Goal: Task Accomplishment & Management: Use online tool/utility

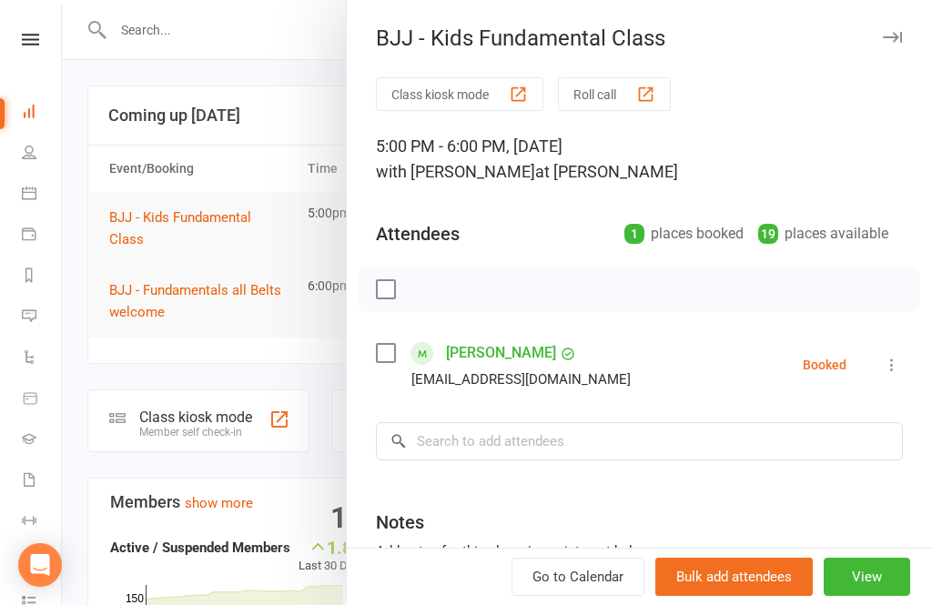
click at [25, 39] on icon at bounding box center [30, 40] width 17 height 12
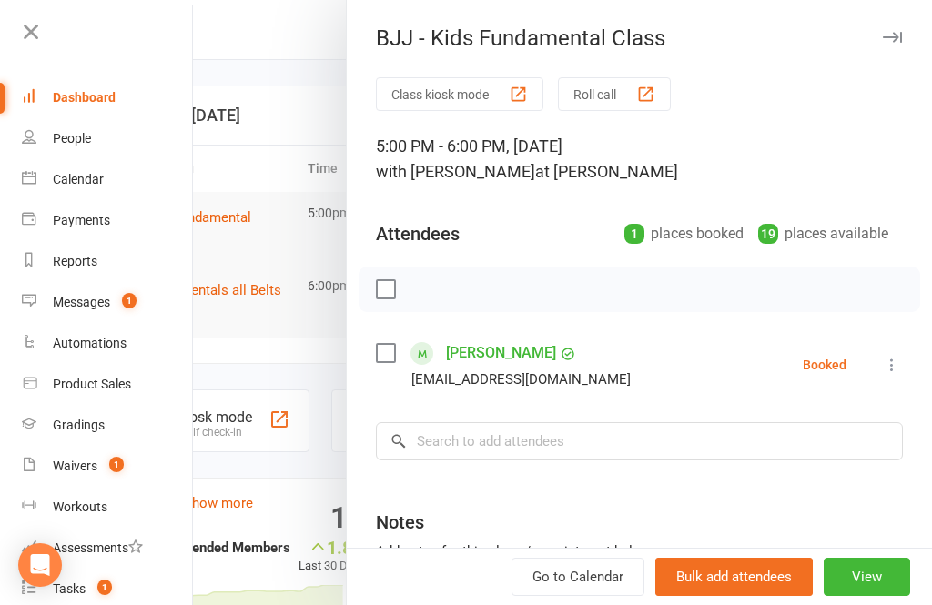
click at [93, 301] on div "Messages" at bounding box center [81, 302] width 57 height 15
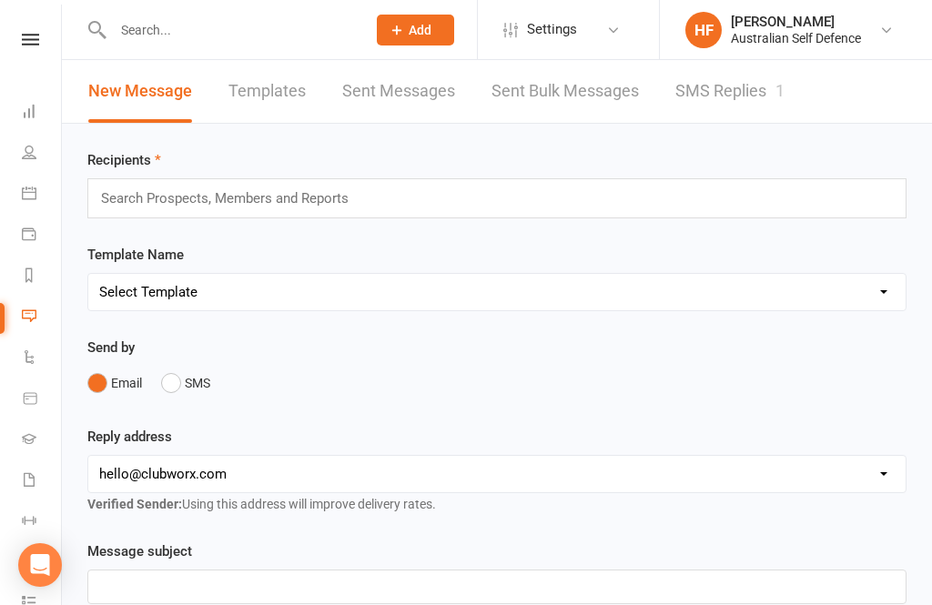
click at [745, 71] on link "SMS Replies 1" at bounding box center [729, 91] width 109 height 63
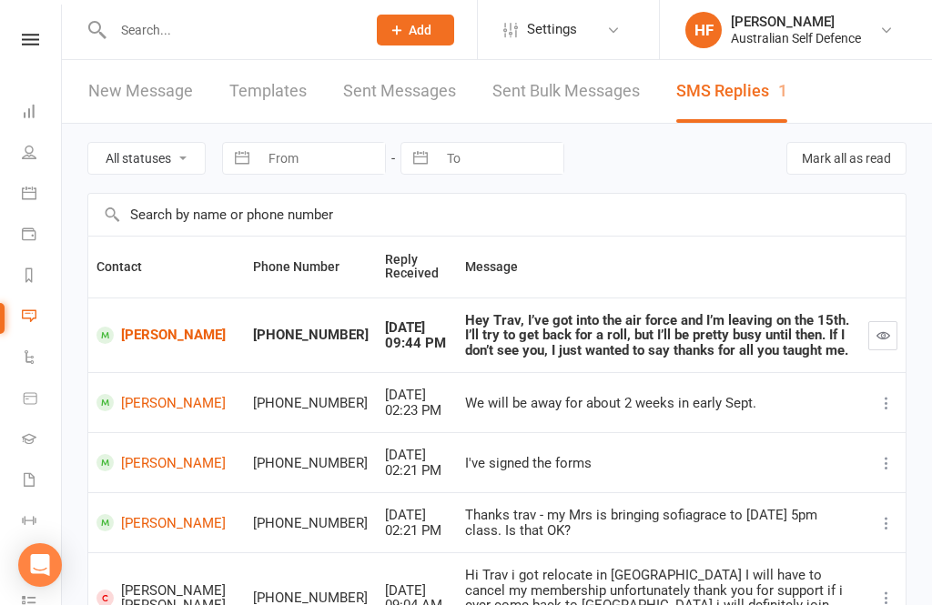
click at [38, 26] on nav "Clubworx Dashboard People Calendar Payments Reports Messages 1 Automations Prod…" at bounding box center [31, 307] width 62 height 605
click at [30, 36] on icon at bounding box center [30, 40] width 17 height 12
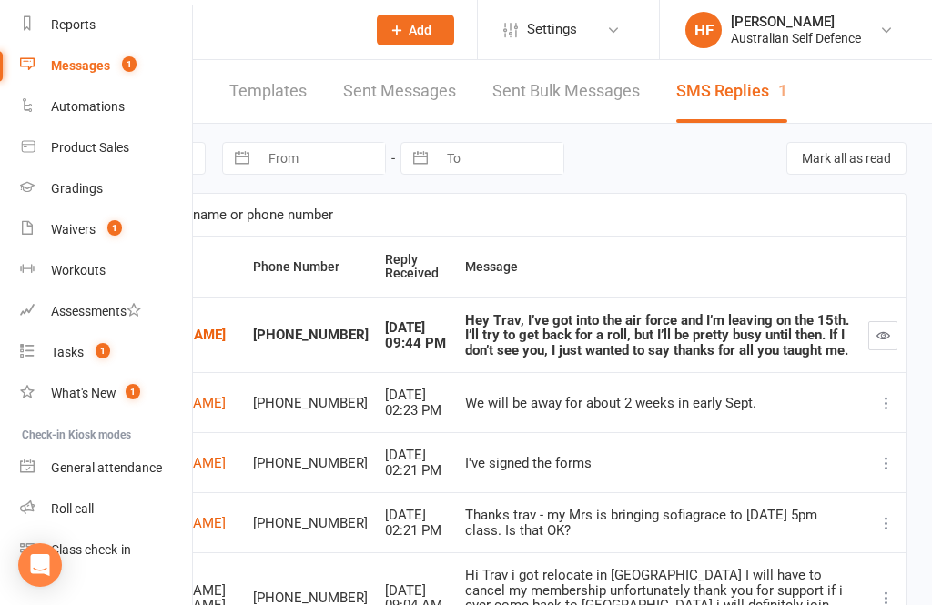
scroll to position [238, 2]
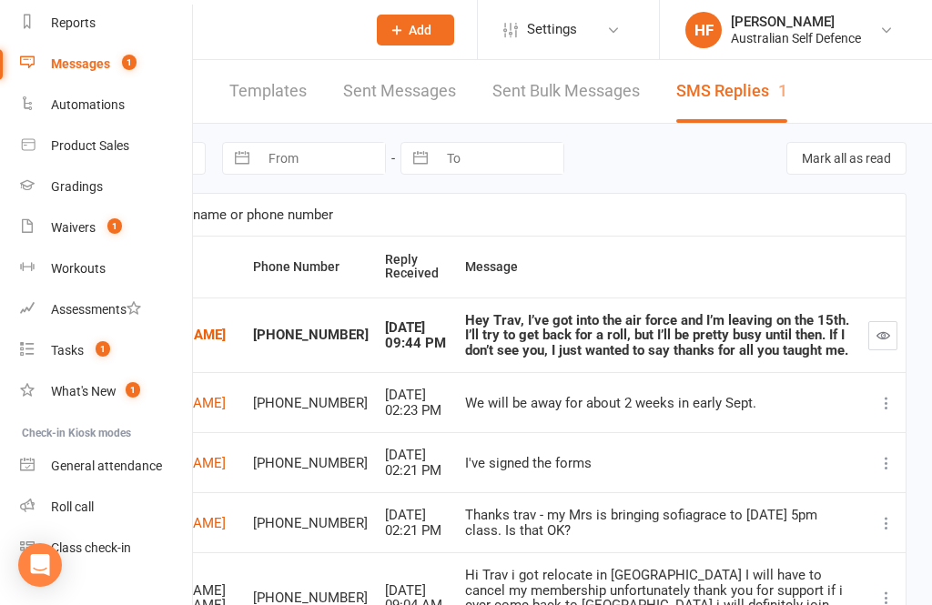
click at [91, 392] on div "What's New" at bounding box center [84, 391] width 66 height 15
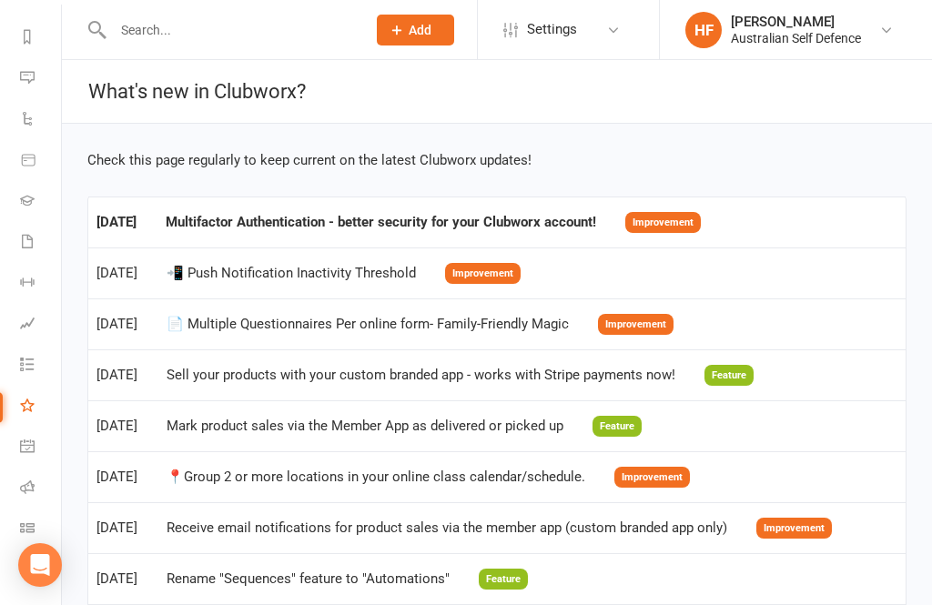
click at [596, 223] on div "Multifactor Authentication - better security for your Clubworx account!" at bounding box center [381, 222] width 431 height 15
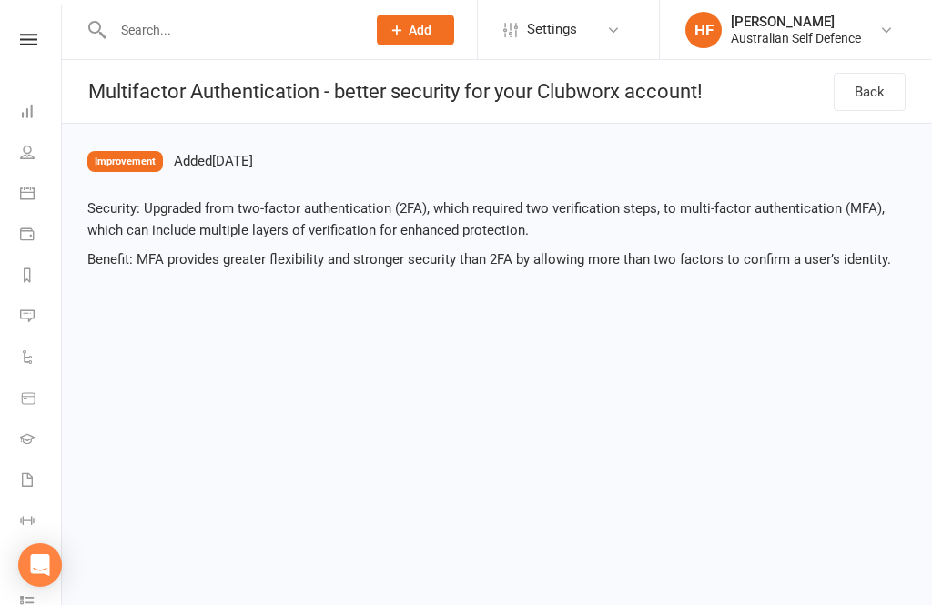
scroll to position [0, 2]
click at [32, 36] on icon at bounding box center [28, 40] width 17 height 12
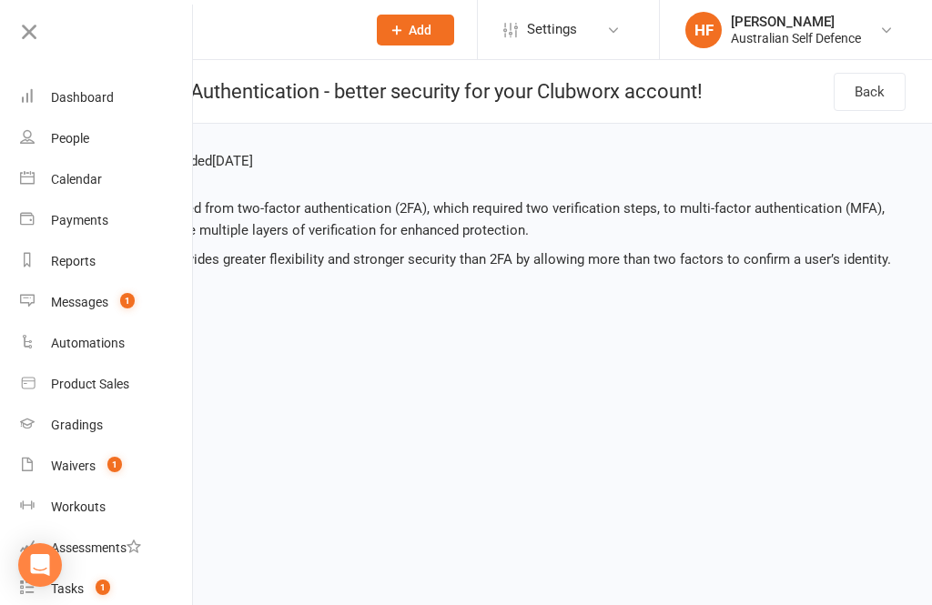
click at [97, 457] on link "Waivers 1" at bounding box center [106, 466] width 172 height 41
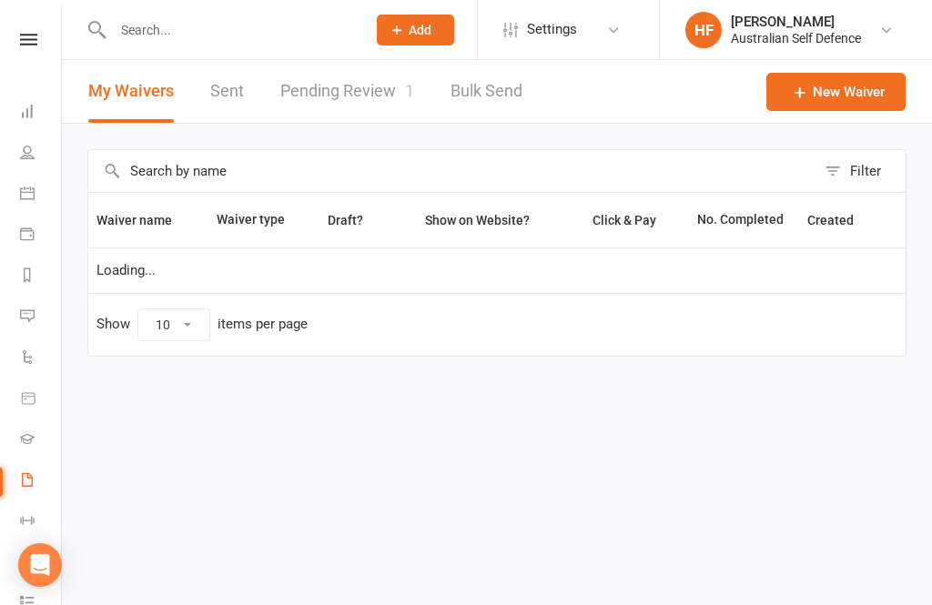
click at [316, 103] on link "Pending Review 1" at bounding box center [347, 91] width 134 height 63
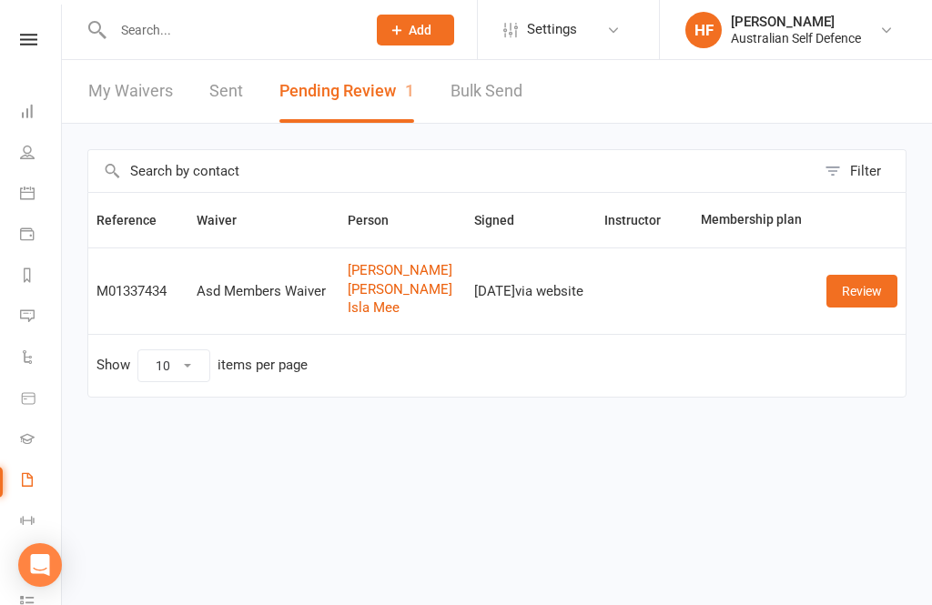
click at [877, 278] on link "Review" at bounding box center [861, 291] width 71 height 33
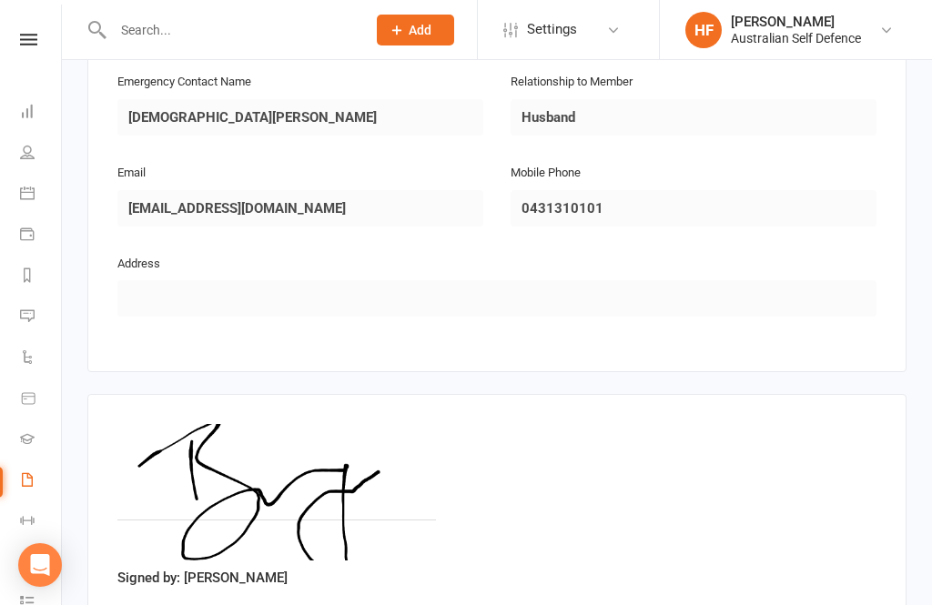
scroll to position [2234, 0]
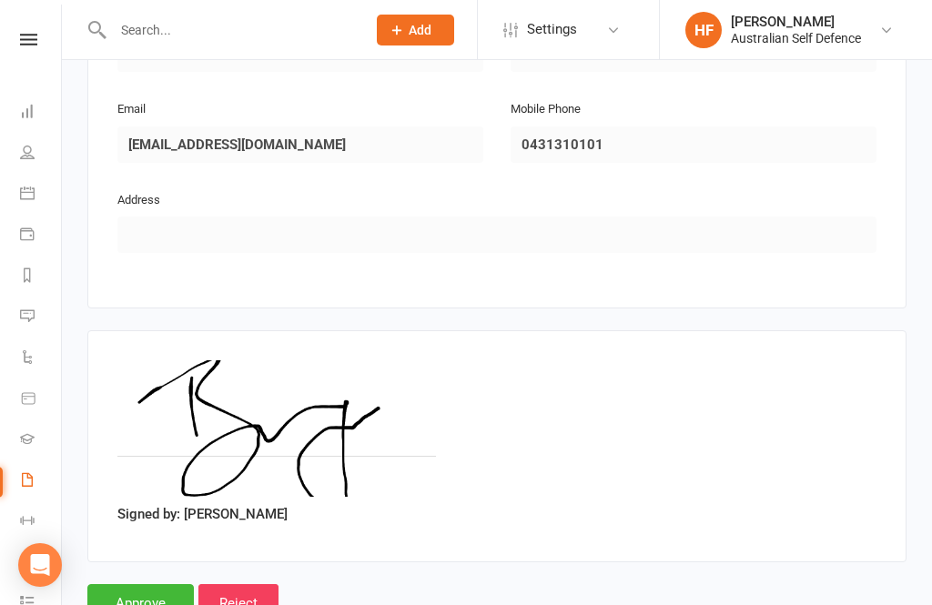
click at [134, 586] on input "Approve" at bounding box center [140, 603] width 106 height 38
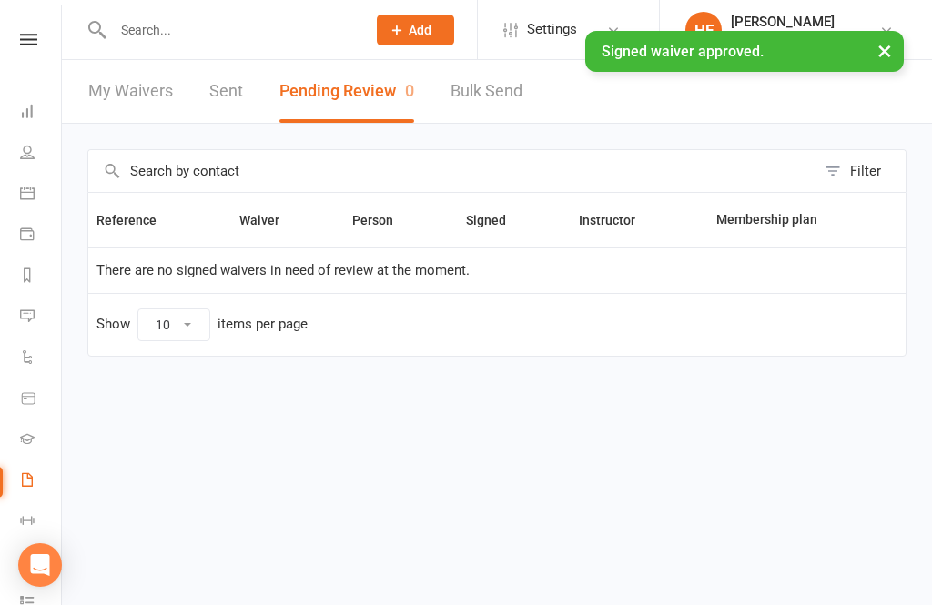
click at [26, 31] on div "× Signed waiver approved." at bounding box center [454, 31] width 908 height 0
click at [21, 23] on nav "Clubworx Dashboard People Calendar Payments Reports Messages 1 Automations Prod…" at bounding box center [31, 307] width 62 height 605
click at [35, 31] on div "× Signed waiver approved." at bounding box center [454, 31] width 908 height 0
click at [27, 31] on div "× Signed waiver approved." at bounding box center [454, 31] width 908 height 0
click at [30, 42] on icon at bounding box center [28, 40] width 17 height 12
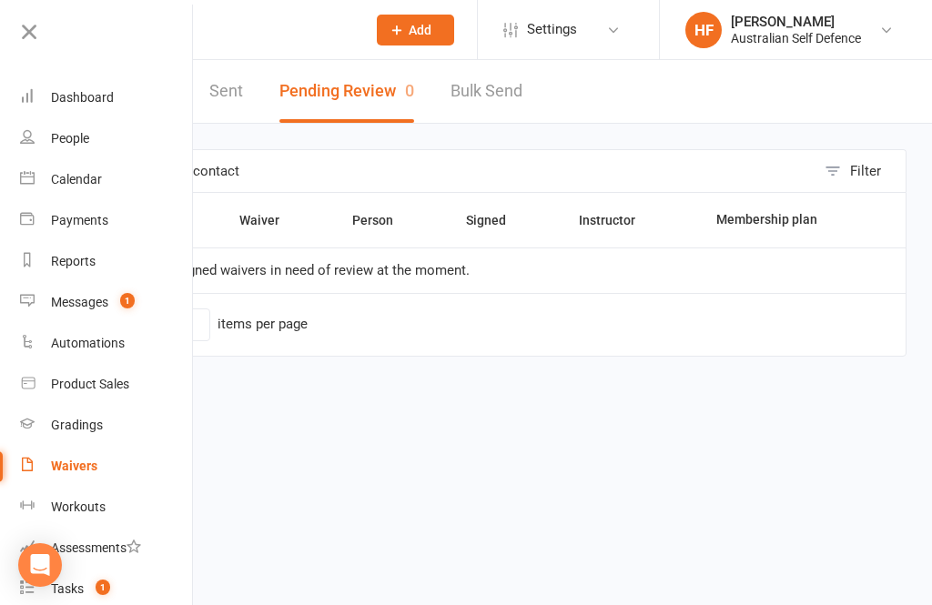
scroll to position [0, 2]
click at [30, 25] on icon at bounding box center [28, 31] width 25 height 25
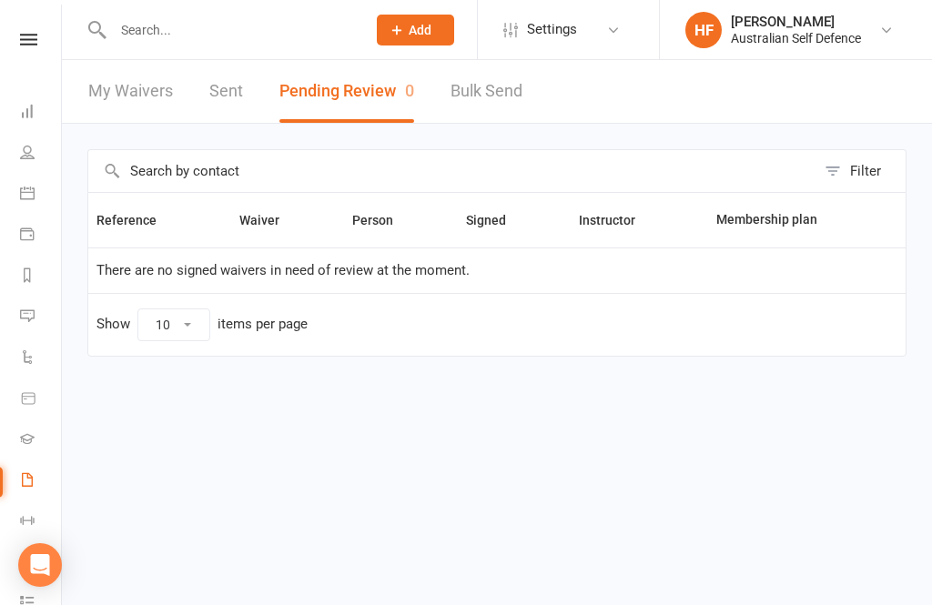
click at [30, 29] on nav "Clubworx Dashboard People Calendar Payments Reports Messages 1 Automations Prod…" at bounding box center [31, 307] width 62 height 605
click at [8, 25] on nav "Clubworx Dashboard People Calendar Payments Reports Messages 1 Automations Prod…" at bounding box center [31, 307] width 62 height 605
click at [32, 27] on nav "Clubworx Dashboard People Calendar Payments Reports Messages 1 Automations Prod…" at bounding box center [31, 307] width 62 height 605
click at [18, 29] on nav "Clubworx Dashboard People Calendar Payments Reports Messages 1 Automations Prod…" at bounding box center [31, 307] width 62 height 605
click at [19, 43] on link at bounding box center [28, 40] width 65 height 12
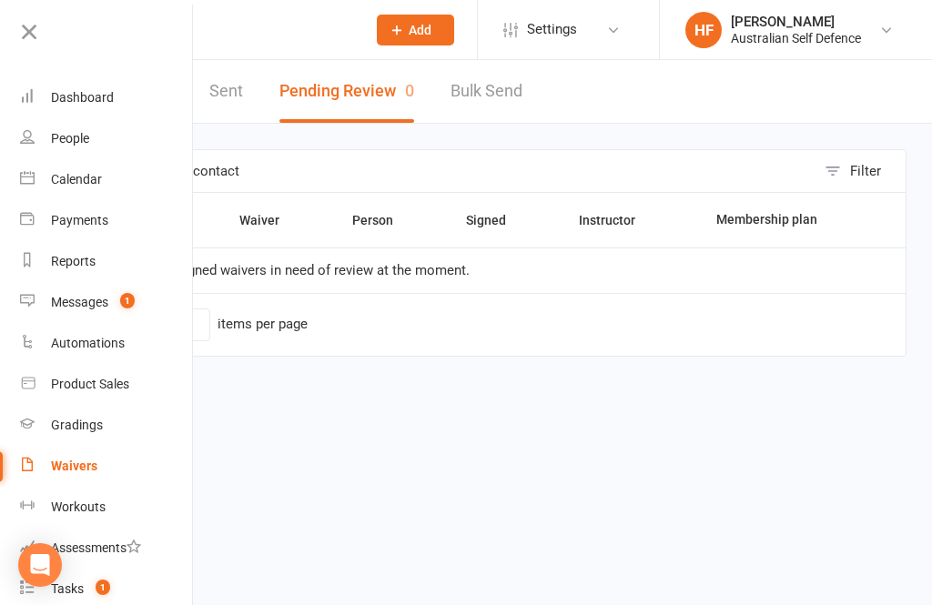
click at [98, 94] on div "Dashboard" at bounding box center [82, 97] width 63 height 15
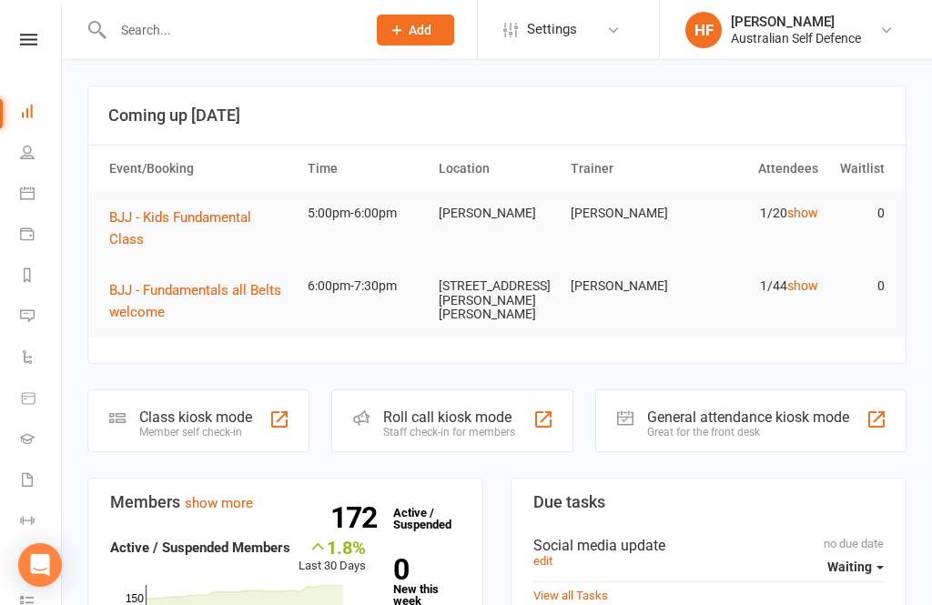
click at [231, 226] on button "BJJ - Kids Fundamental Class" at bounding box center [200, 229] width 182 height 44
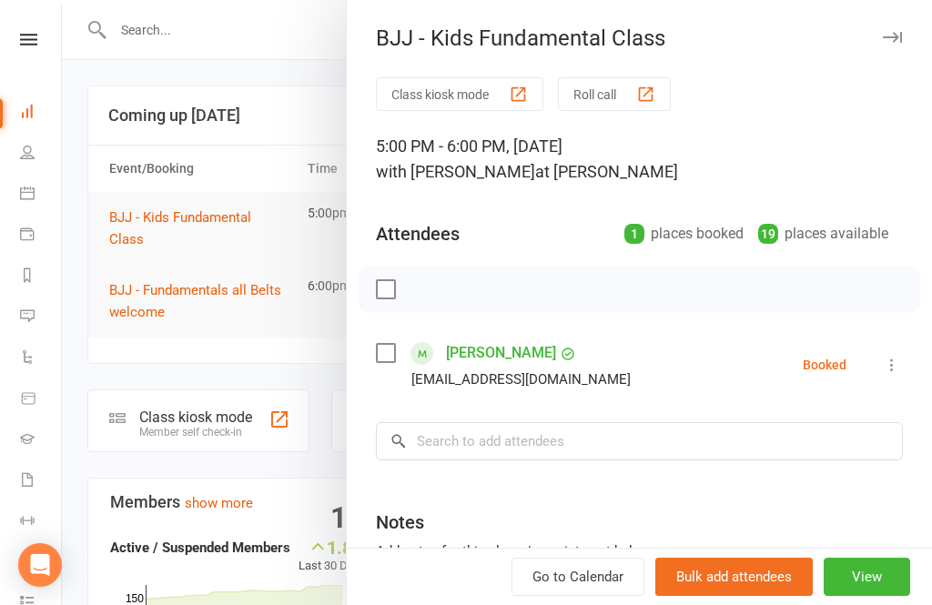
click at [852, 584] on button "View" at bounding box center [867, 577] width 86 height 38
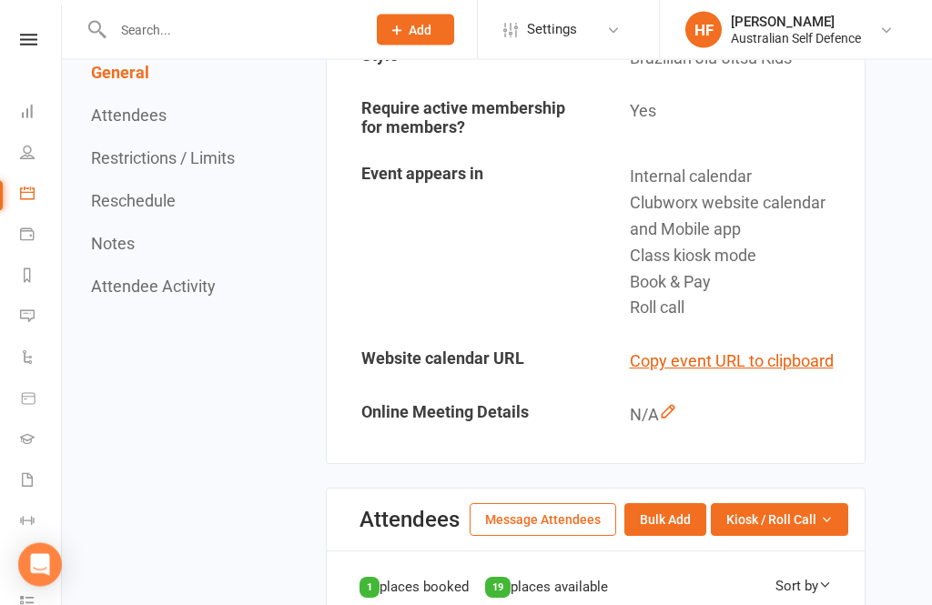
click at [797, 511] on span "Kiosk / Roll Call" at bounding box center [771, 521] width 90 height 20
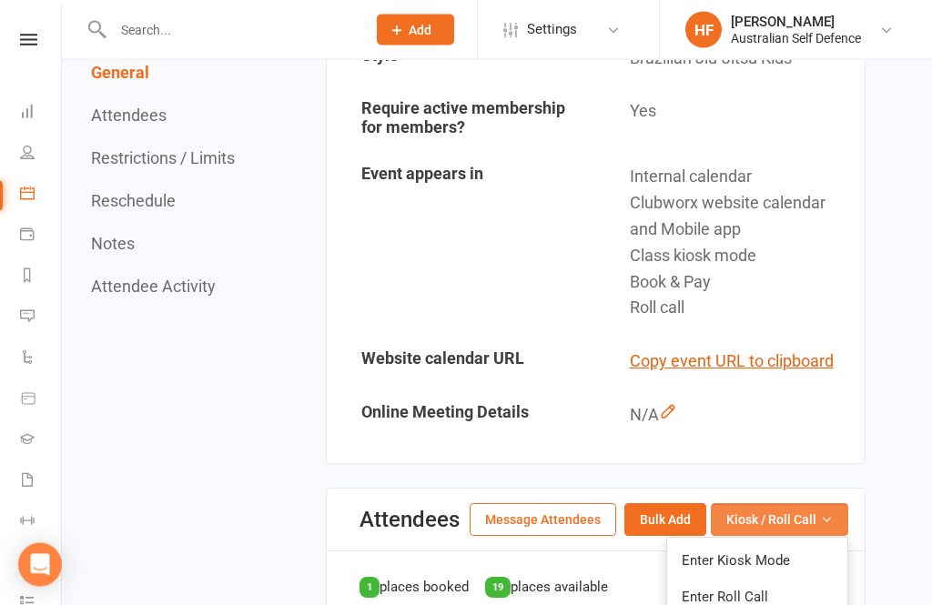
scroll to position [532, 0]
click at [782, 543] on link "Enter Kiosk Mode" at bounding box center [757, 560] width 180 height 36
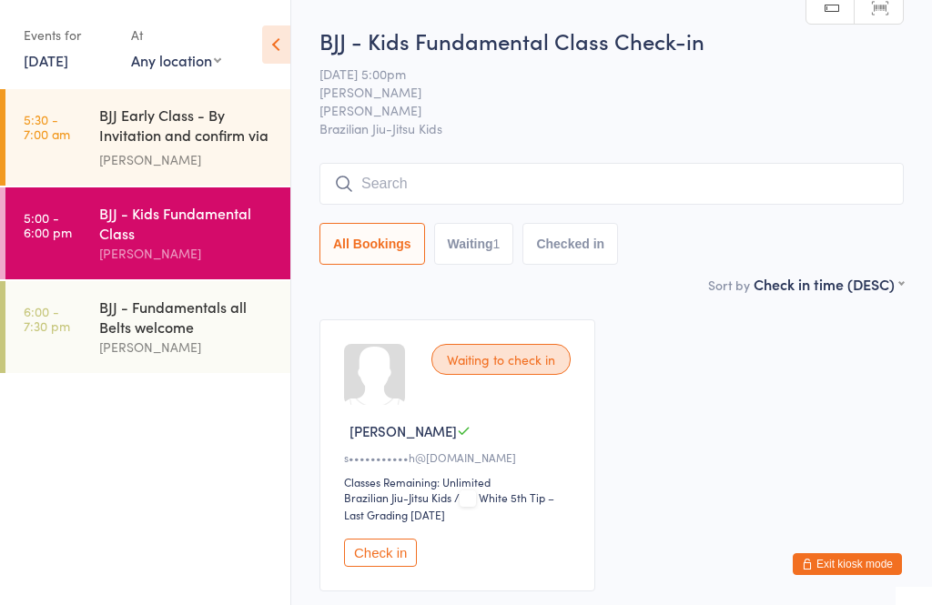
click at [543, 178] on input "search" at bounding box center [611, 184] width 584 height 42
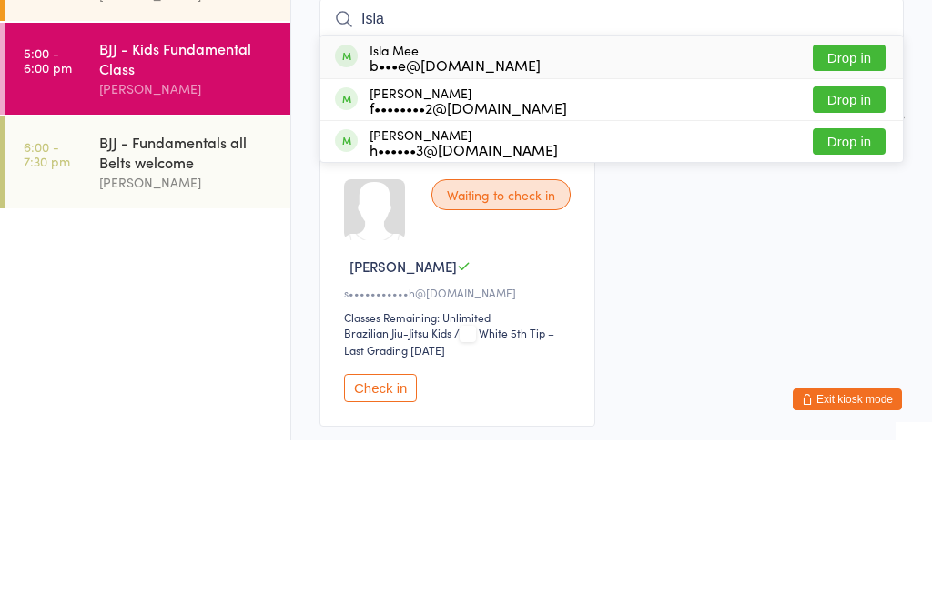
type input "Isla"
click at [843, 209] on button "Drop in" at bounding box center [849, 222] width 73 height 26
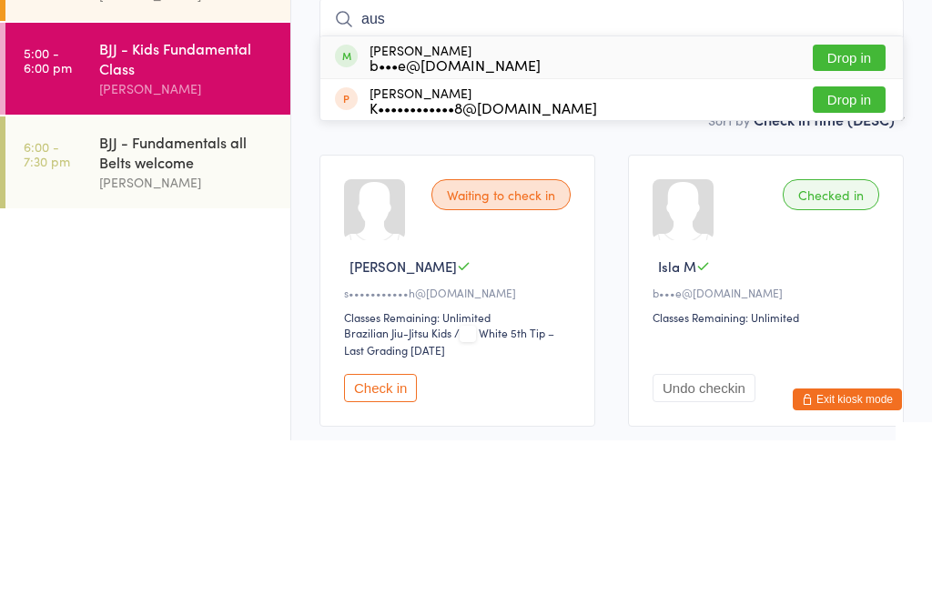
type input "aus"
click at [847, 209] on button "Drop in" at bounding box center [849, 222] width 73 height 26
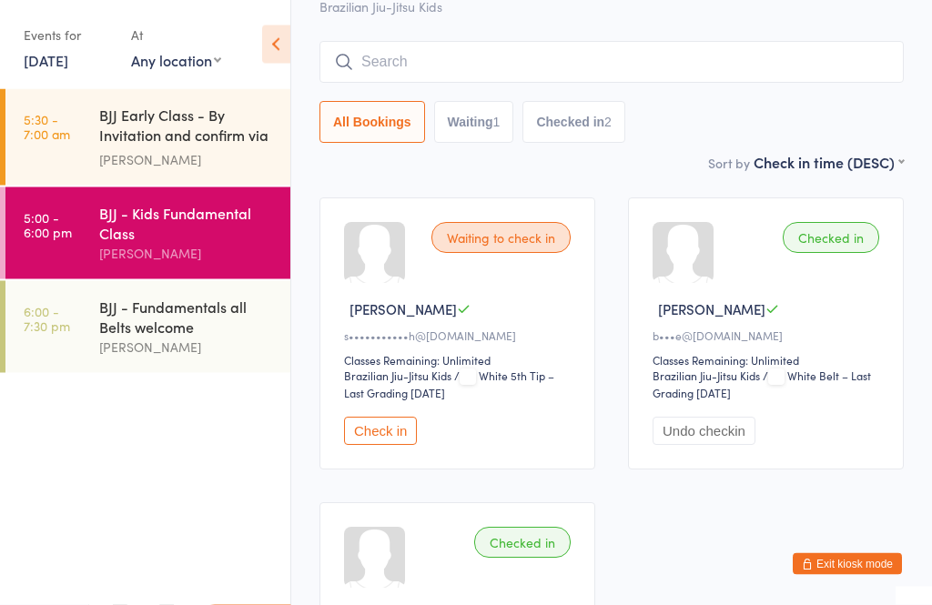
scroll to position [127, 0]
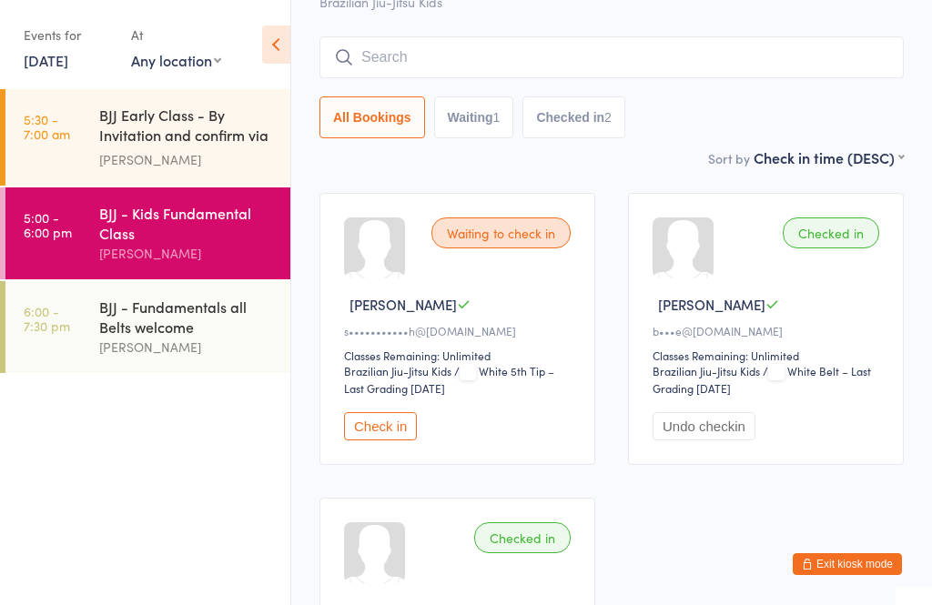
click at [390, 429] on button "Check in" at bounding box center [380, 426] width 73 height 28
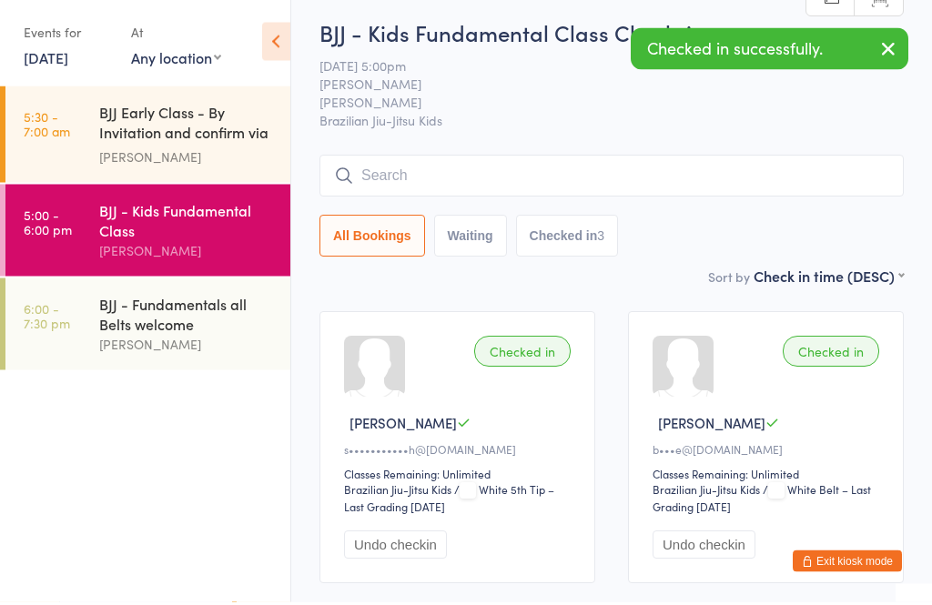
scroll to position [9, 0]
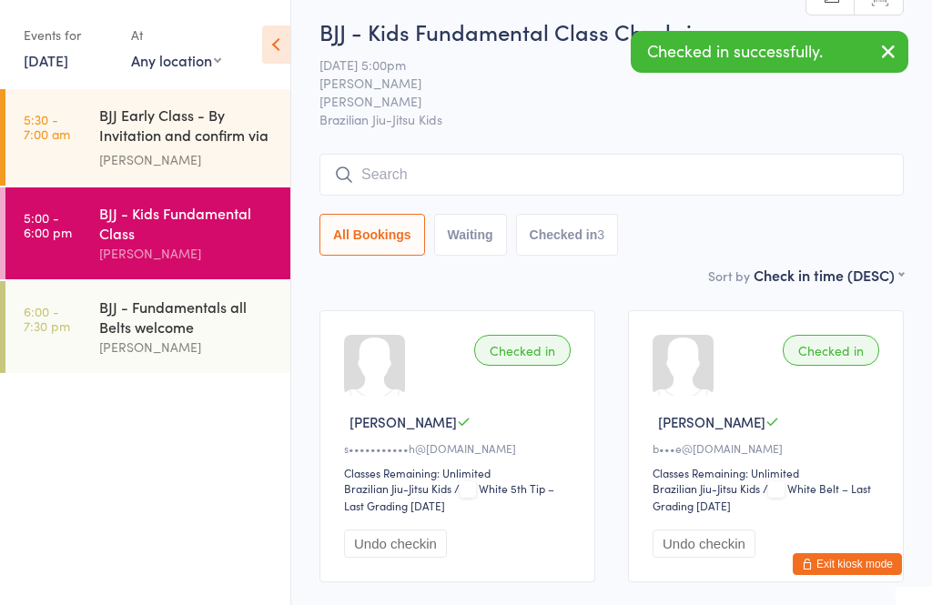
click at [661, 183] on input "search" at bounding box center [611, 175] width 584 height 42
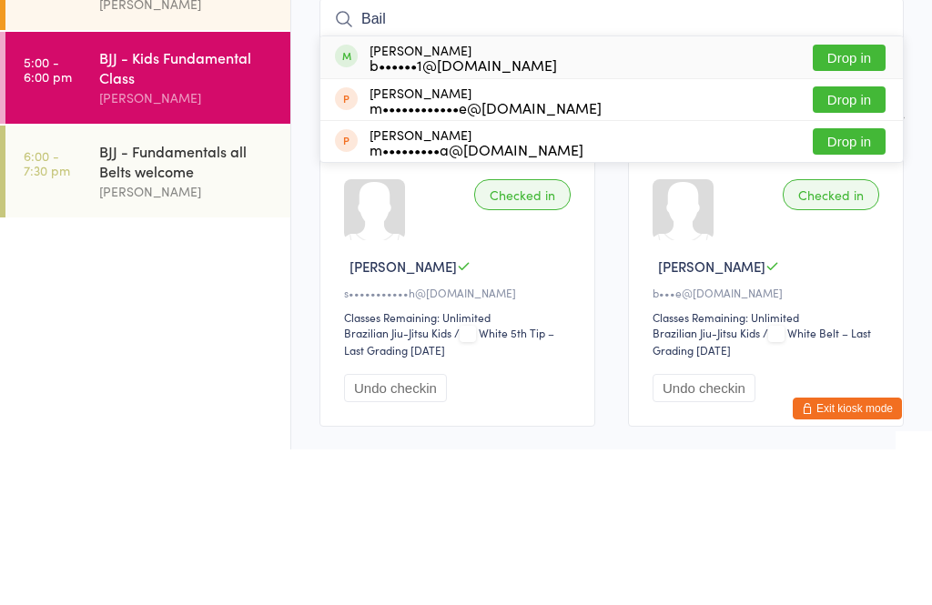
type input "Bail"
click at [861, 200] on button "Drop in" at bounding box center [849, 213] width 73 height 26
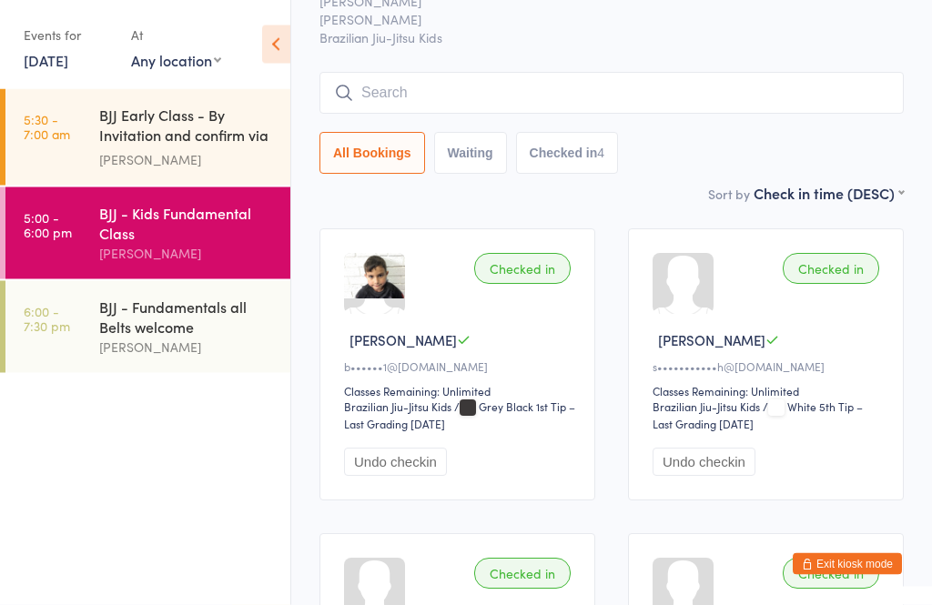
scroll to position [77, 0]
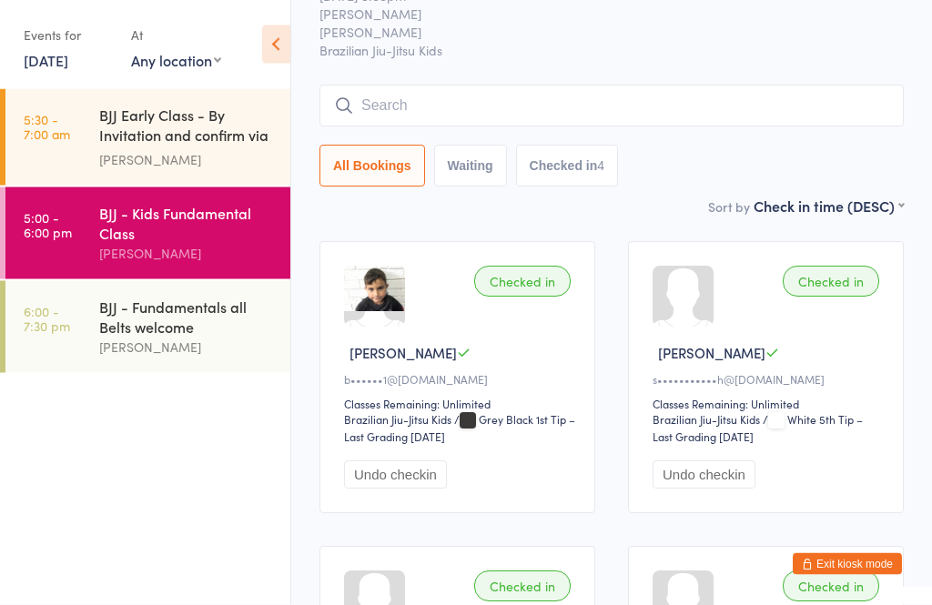
click at [579, 91] on input "search" at bounding box center [611, 107] width 584 height 42
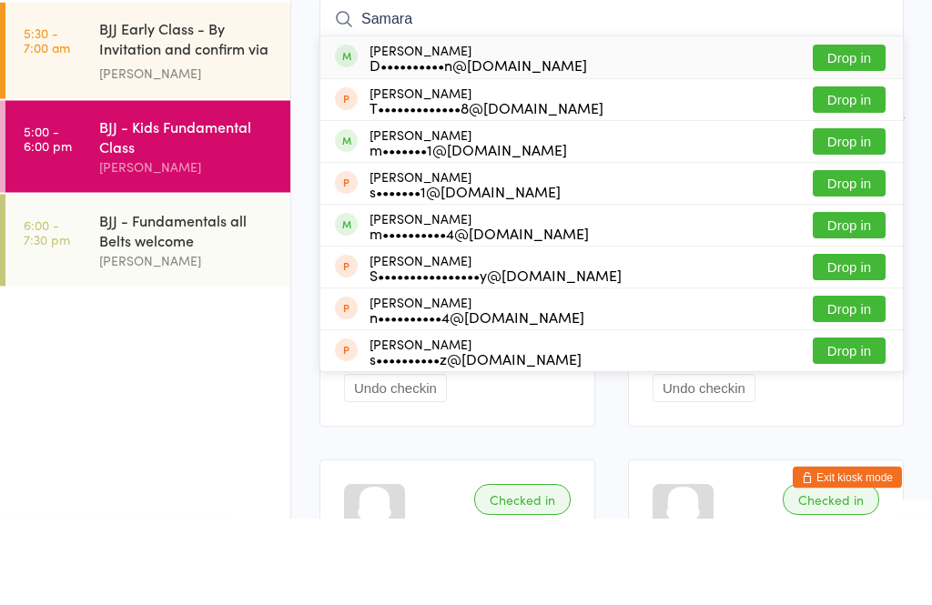
type input "Samara"
click at [875, 132] on button "Drop in" at bounding box center [849, 145] width 73 height 26
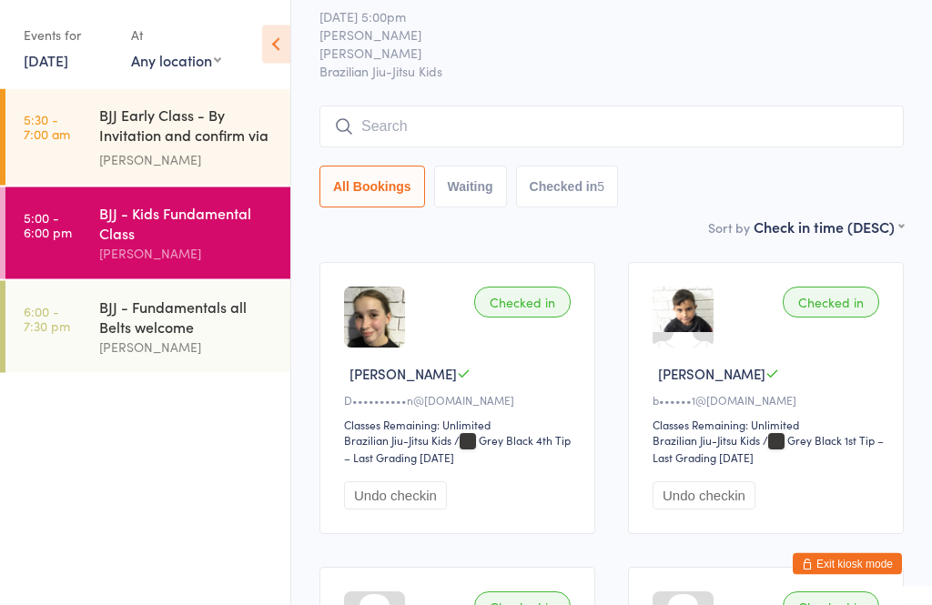
scroll to position [24, 0]
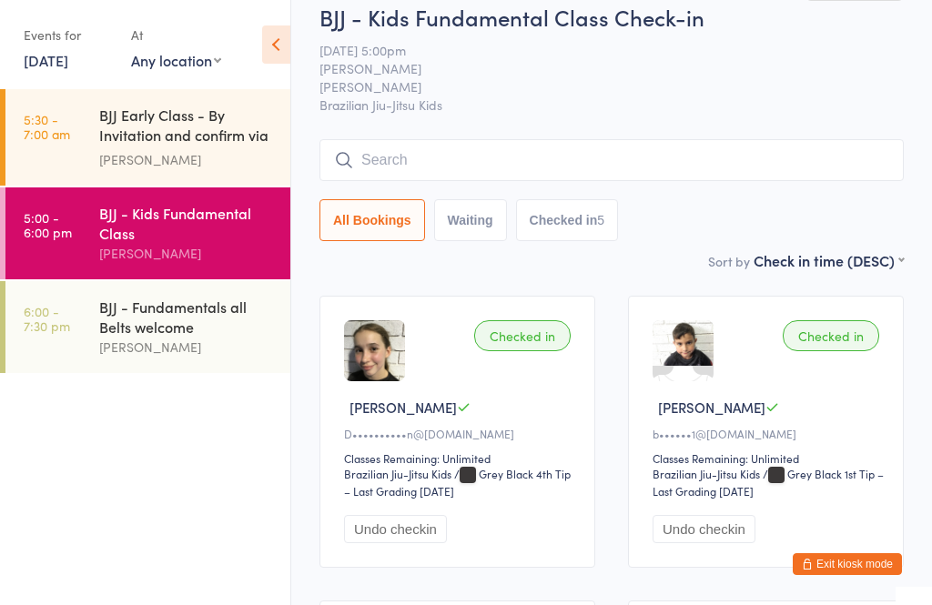
click at [747, 160] on input "search" at bounding box center [611, 160] width 584 height 42
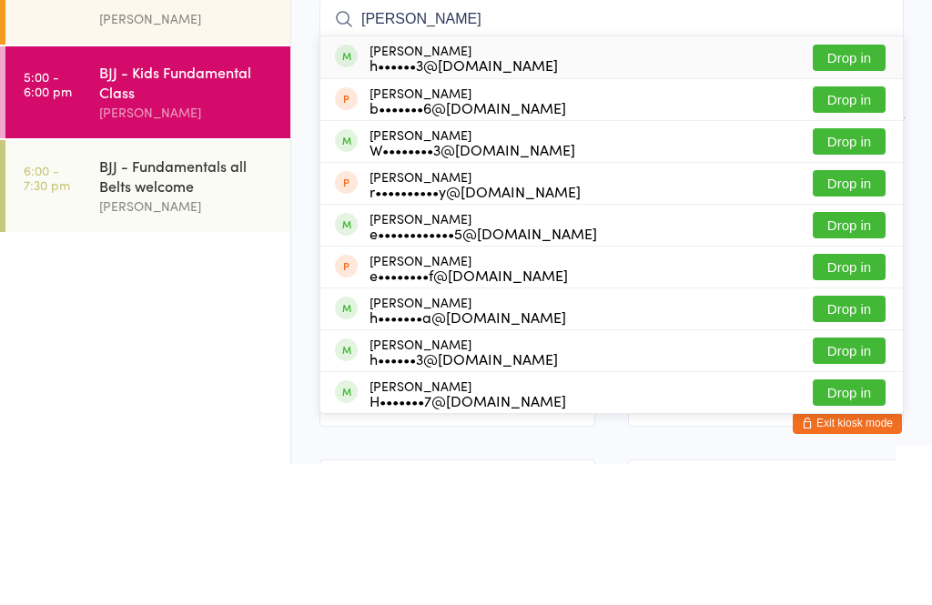
type input "Ethan"
click at [862, 186] on button "Drop in" at bounding box center [849, 199] width 73 height 26
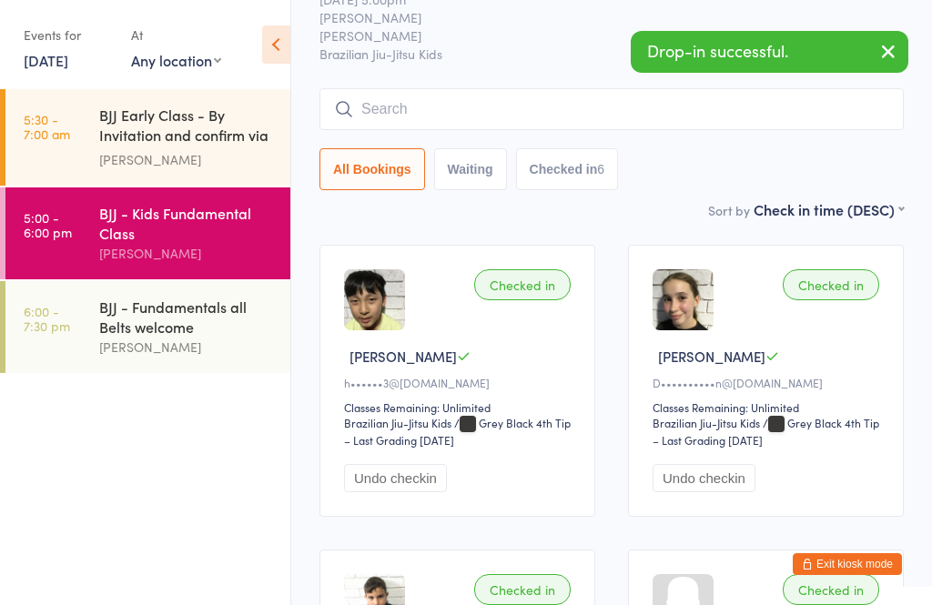
click at [715, 104] on input "search" at bounding box center [611, 109] width 584 height 42
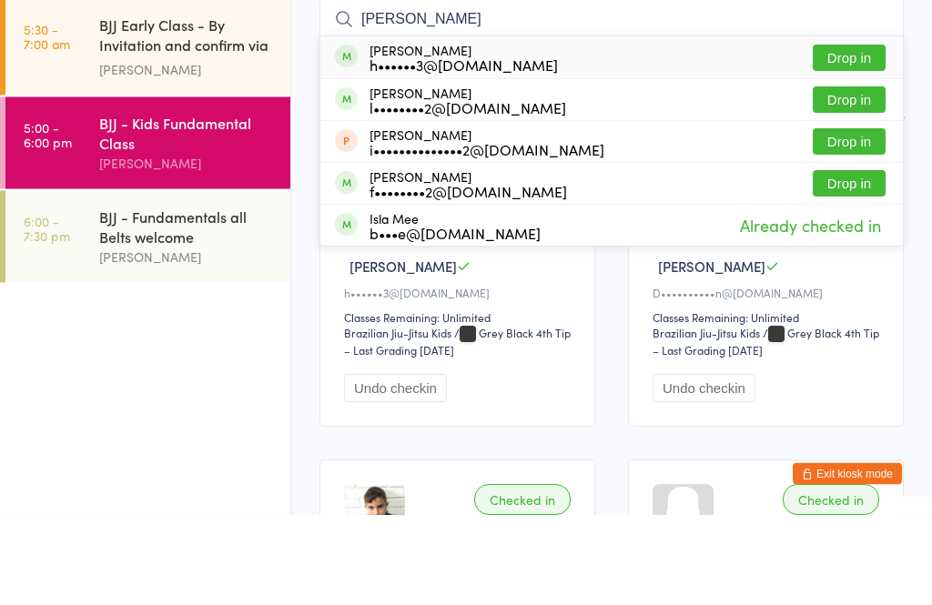
type input "Isaac"
click at [859, 136] on button "Drop in" at bounding box center [849, 149] width 73 height 26
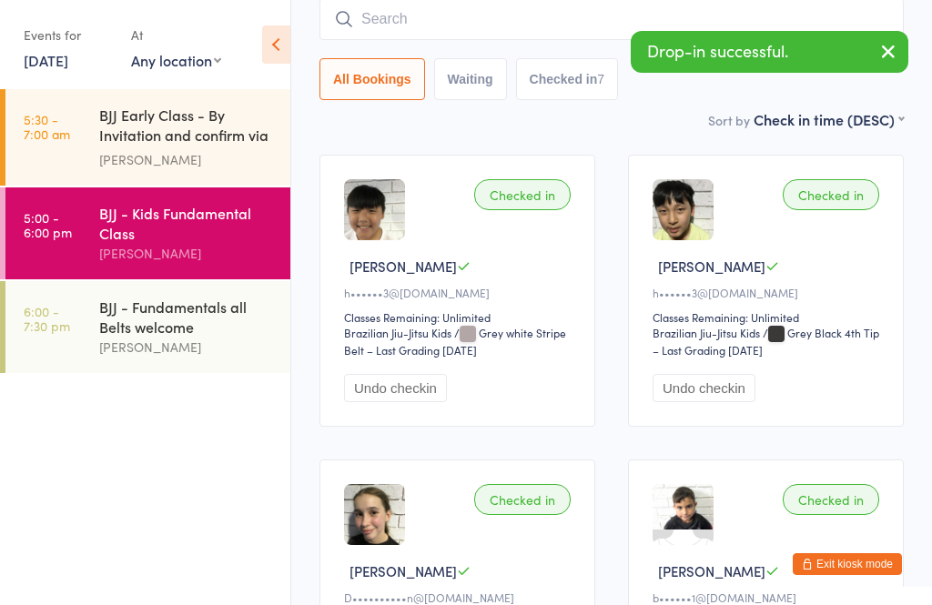
scroll to position [0, 0]
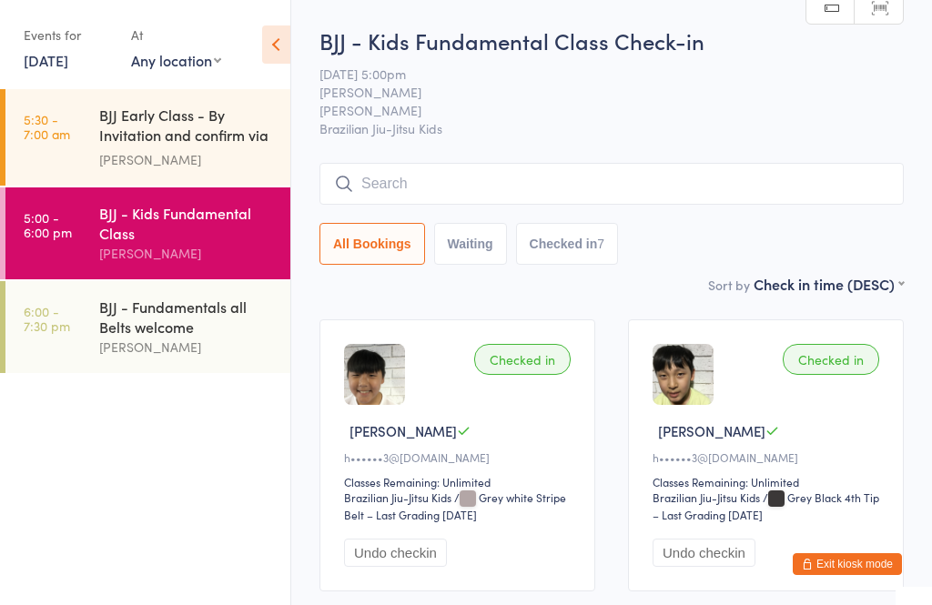
click at [767, 158] on div "BJJ - Kids Fundamental Class Check-in 17 Sep 5:00pm Teeghan Iannelli Mitchell B…" at bounding box center [611, 149] width 584 height 248
click at [752, 175] on input "search" at bounding box center [611, 184] width 584 height 42
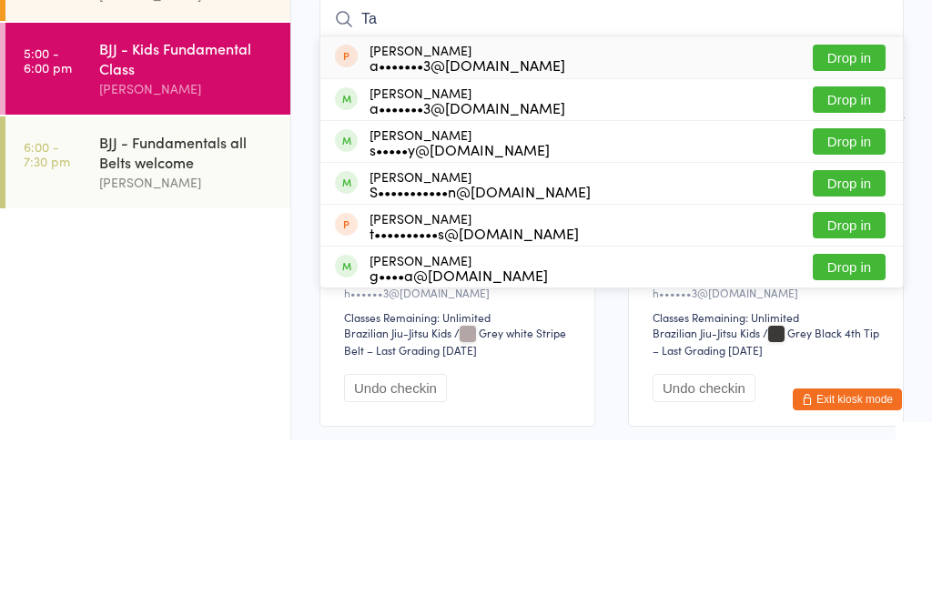
type input "Ta"
click at [861, 251] on button "Drop in" at bounding box center [849, 264] width 73 height 26
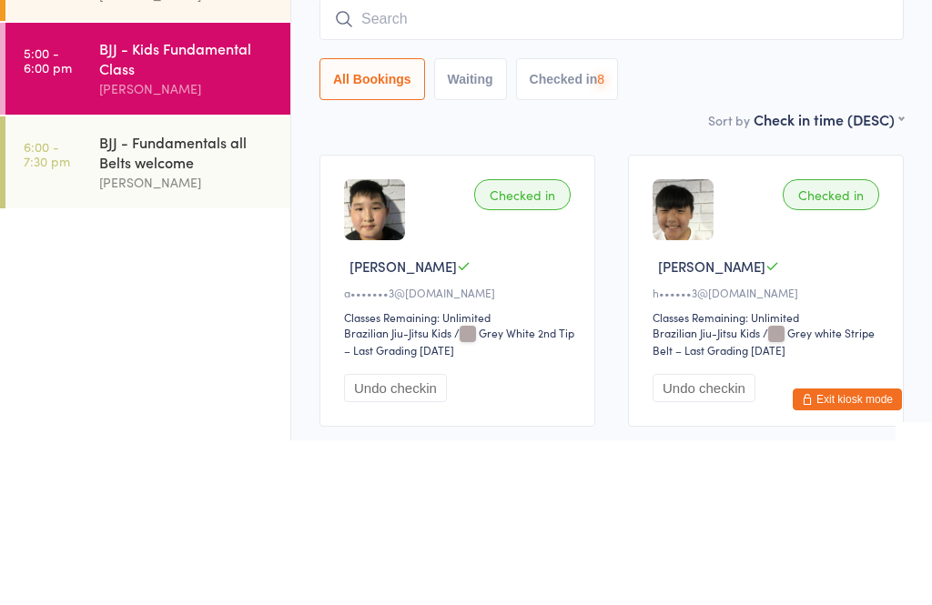
scroll to position [165, 0]
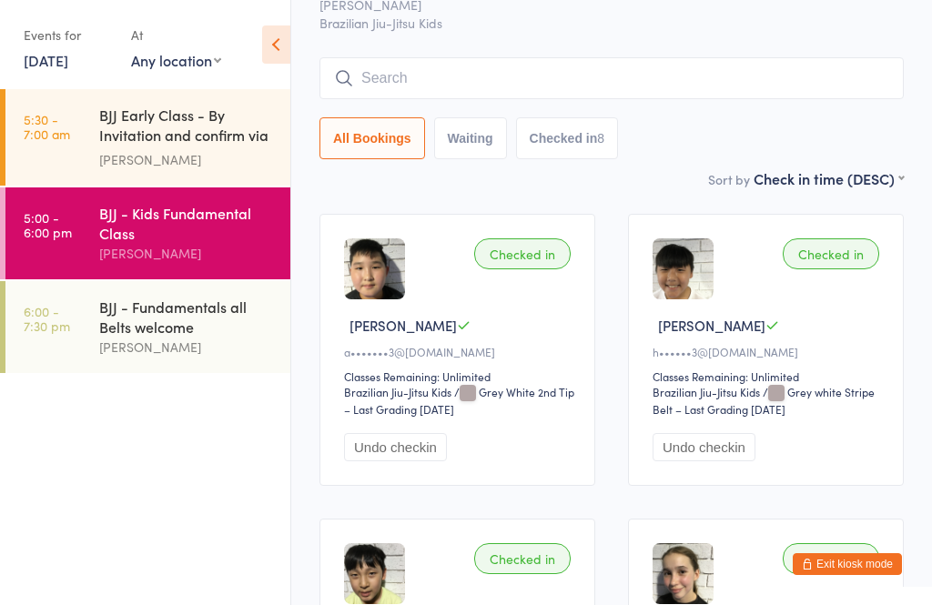
click at [752, 84] on input "search" at bounding box center [611, 78] width 584 height 42
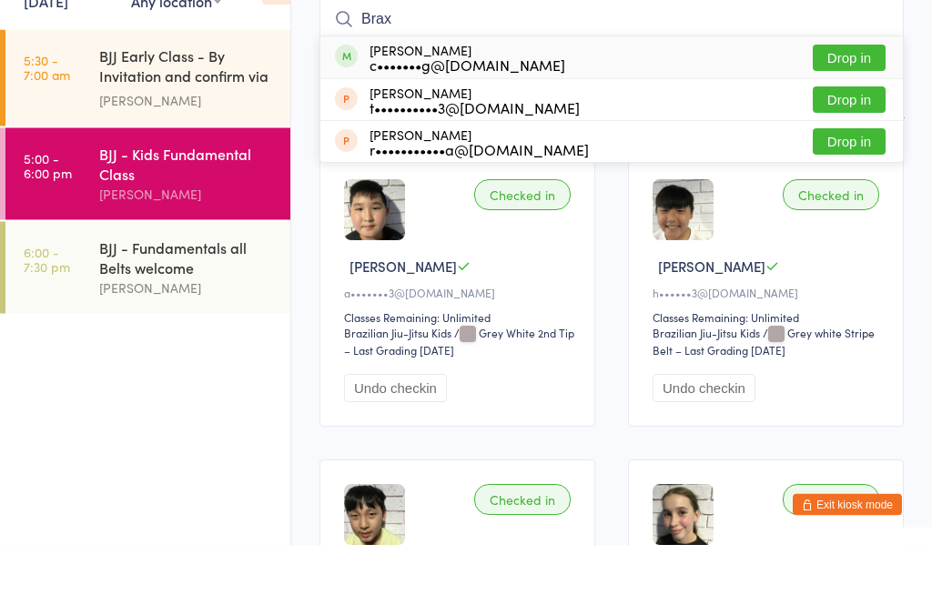
type input "Brax"
click at [853, 105] on button "Drop in" at bounding box center [849, 118] width 73 height 26
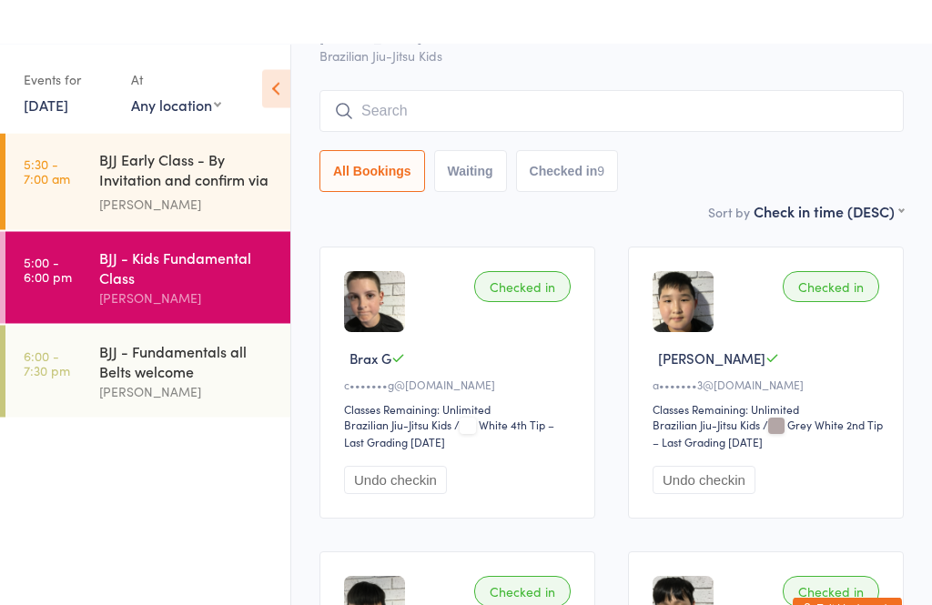
scroll to position [0, 0]
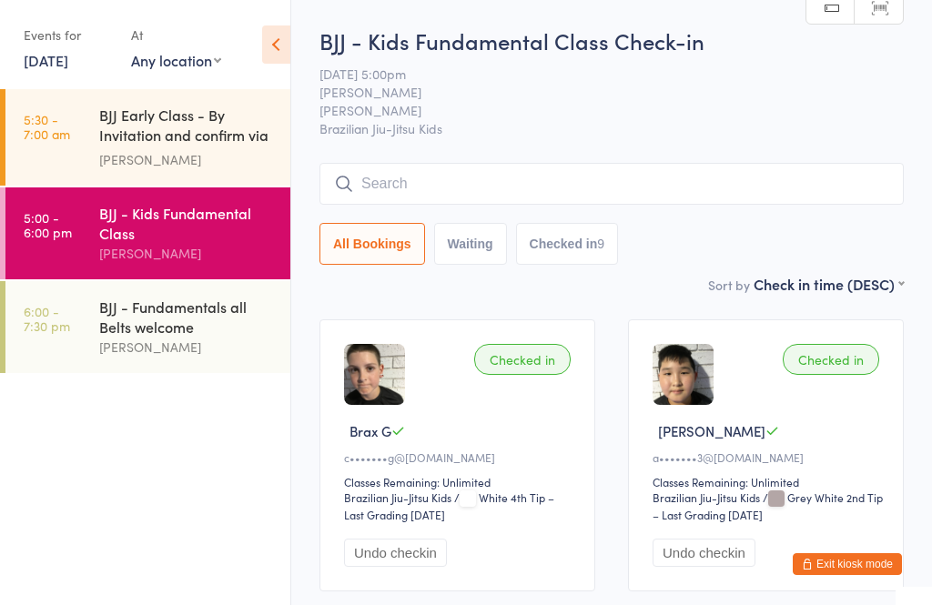
click at [520, 191] on input "search" at bounding box center [611, 184] width 584 height 42
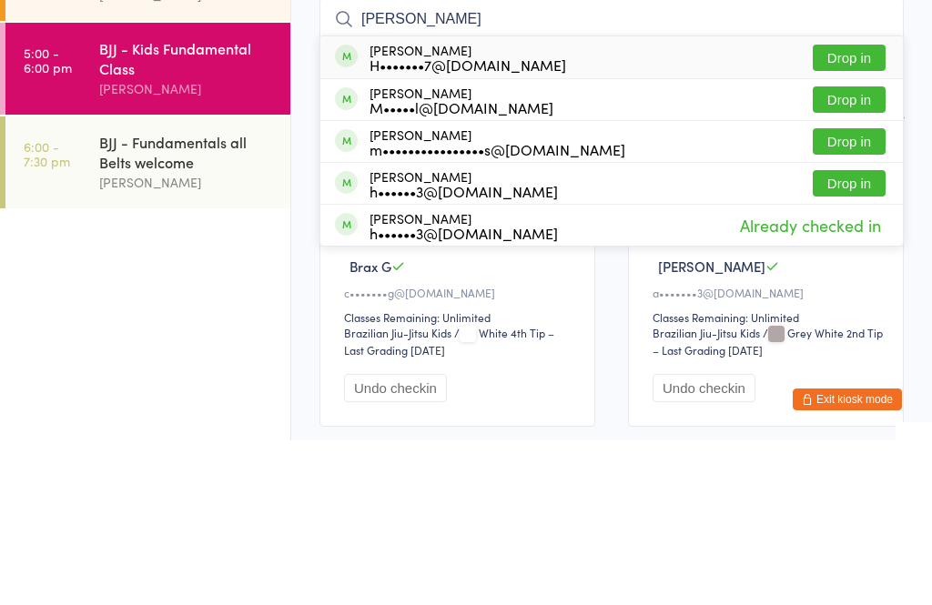
type input "Evan"
click at [856, 209] on button "Drop in" at bounding box center [849, 222] width 73 height 26
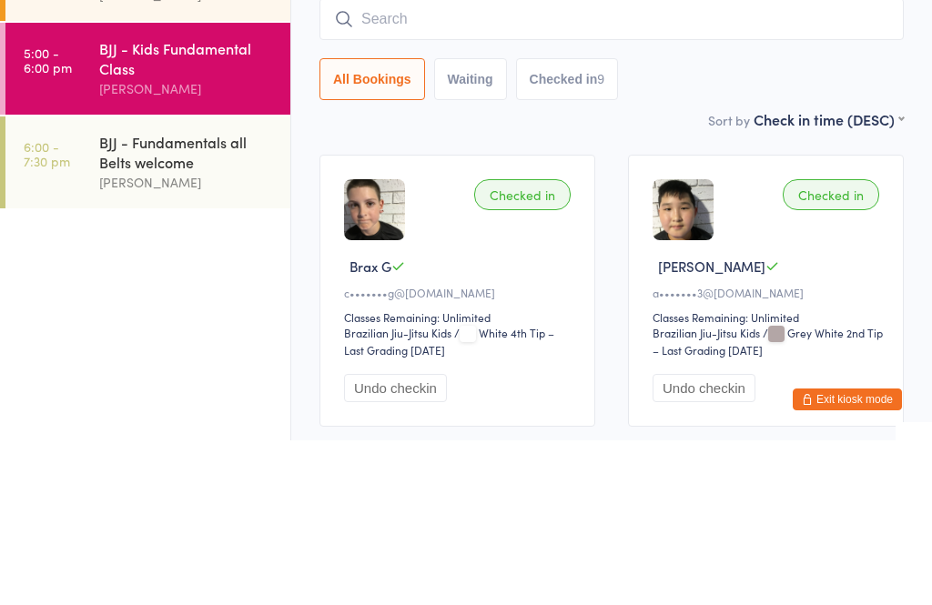
scroll to position [165, 0]
